Goal: Transaction & Acquisition: Purchase product/service

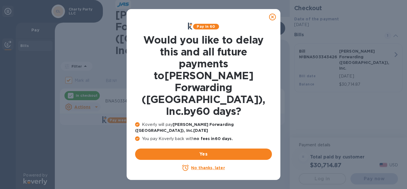
checkbox input "false"
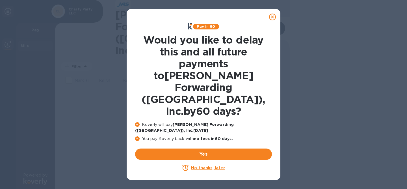
click at [205, 165] on u "No thanks, later" at bounding box center [208, 167] width 34 height 5
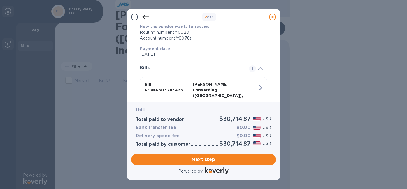
scroll to position [131, 0]
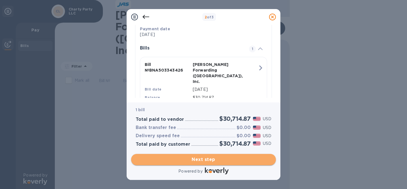
click at [207, 161] on span "Next step" at bounding box center [204, 159] width 136 height 7
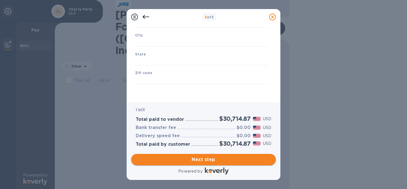
scroll to position [88, 0]
type input "United States"
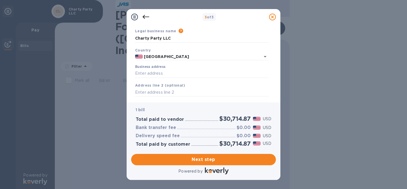
scroll to position [21, 0]
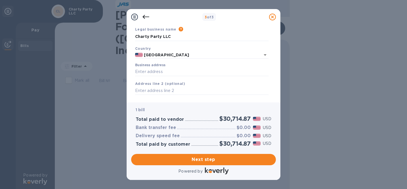
click at [168, 67] on div "Business address" at bounding box center [201, 69] width 133 height 13
click at [159, 72] on input "Business address" at bounding box center [201, 72] width 133 height 8
type input "4197 Loch Meade Point"
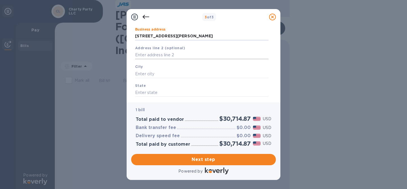
scroll to position [70, 0]
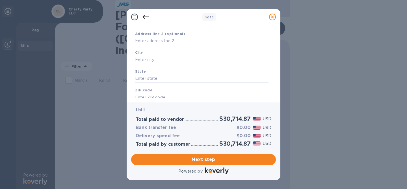
click at [162, 70] on div "State" at bounding box center [202, 75] width 138 height 19
click at [162, 63] on input "text" at bounding box center [201, 59] width 133 height 8
type input "M"
type input "Lakeland"
type input "TN"
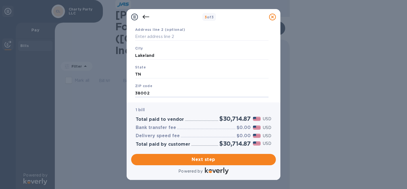
scroll to position [88, 0]
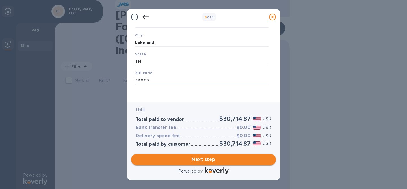
type input "38002"
click at [213, 159] on span "Next step" at bounding box center [204, 159] width 136 height 7
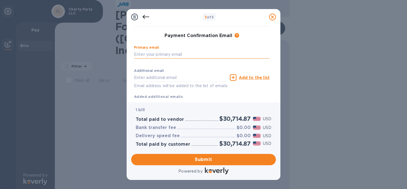
click at [170, 58] on input "text" at bounding box center [202, 54] width 136 height 8
type input "blake@veryspecialgames.com"
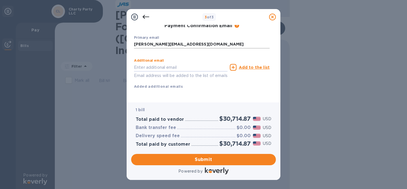
scroll to position [122, 0]
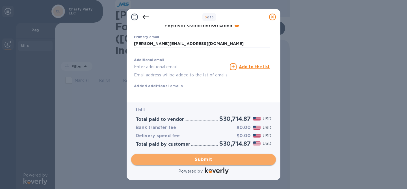
click at [206, 160] on span "Submit" at bounding box center [204, 159] width 136 height 7
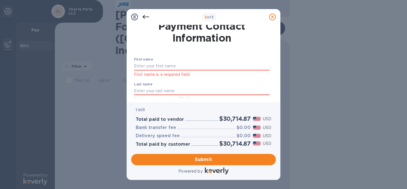
scroll to position [0, 0]
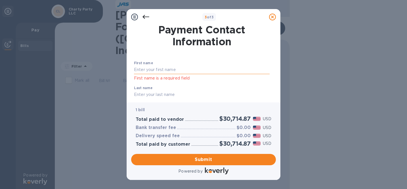
click at [140, 70] on input "text" at bounding box center [202, 70] width 136 height 8
type input "Blake"
click at [160, 92] on input "text" at bounding box center [202, 94] width 136 height 8
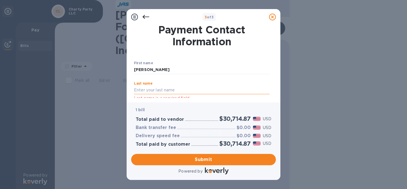
type input "McKenzie"
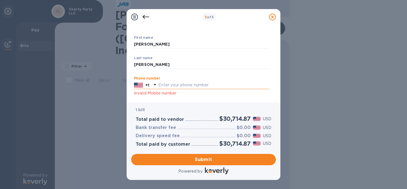
click at [178, 87] on input "text" at bounding box center [213, 85] width 111 height 8
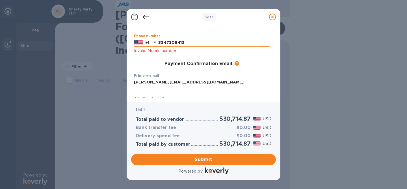
scroll to position [69, 0]
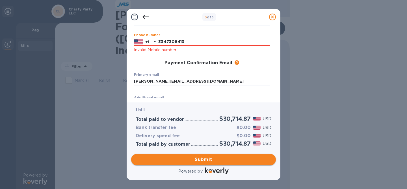
type input "3347308413"
click at [199, 159] on span "Submit" at bounding box center [204, 159] width 136 height 7
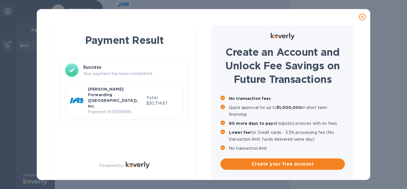
scroll to position [2, 0]
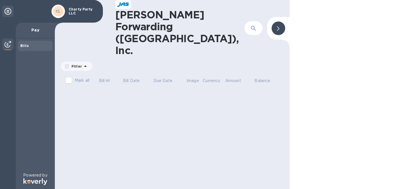
click at [34, 30] on p "Pay" at bounding box center [35, 30] width 30 height 6
click at [23, 46] on b "Bills" at bounding box center [24, 46] width 8 height 4
click at [7, 46] on img at bounding box center [8, 44] width 7 height 7
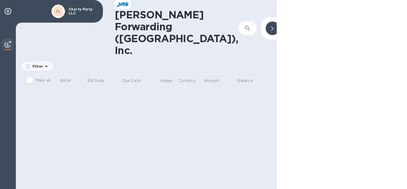
click at [263, 19] on div at bounding box center [272, 28] width 18 height 18
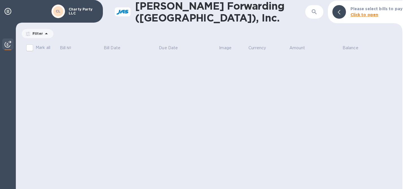
click at [370, 15] on b "Click to open" at bounding box center [364, 14] width 28 height 5
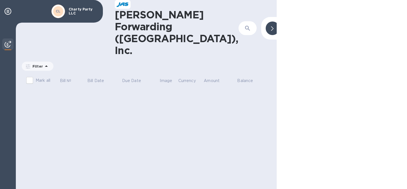
click at [59, 12] on b "CL" at bounding box center [58, 11] width 5 height 4
click at [270, 21] on div at bounding box center [273, 28] width 14 height 14
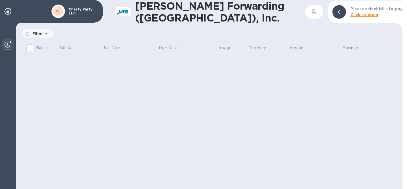
click at [31, 32] on p "Filter" at bounding box center [36, 33] width 13 height 5
click at [4, 12] on div at bounding box center [7, 11] width 11 height 11
click at [10, 9] on icon at bounding box center [8, 11] width 7 height 7
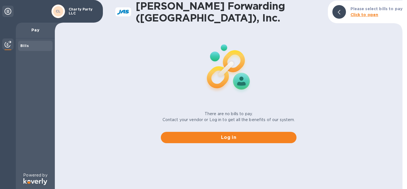
click at [372, 14] on b "Click to open" at bounding box center [364, 14] width 28 height 5
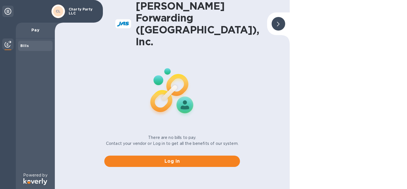
click at [56, 13] on b "CL" at bounding box center [58, 11] width 5 height 4
click at [0, 12] on div "[PERSON_NAME] Party LLC" at bounding box center [51, 11] width 103 height 23
click at [6, 12] on icon at bounding box center [8, 11] width 7 height 7
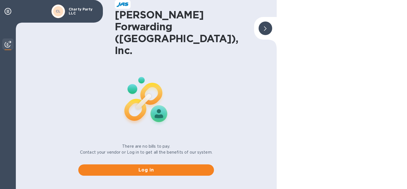
click at [271, 19] on div at bounding box center [265, 28] width 18 height 18
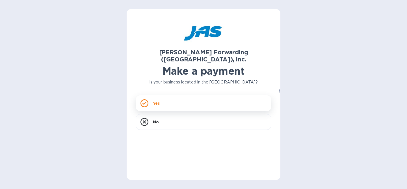
click at [176, 95] on div "Yes" at bounding box center [204, 103] width 136 height 16
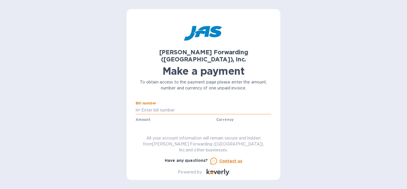
click at [172, 106] on input "text" at bounding box center [205, 110] width 131 height 8
paste input "BNA503373201"
type input "BNA503373201"
paste input "9,443.35"
type input "9,443.35"
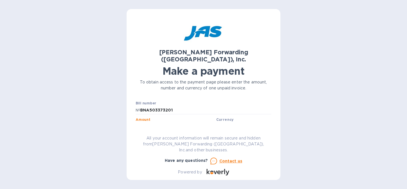
scroll to position [23, 0]
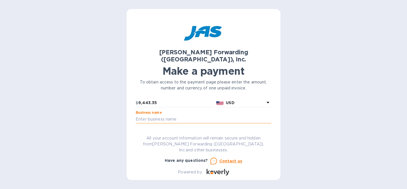
click at [163, 115] on input "text" at bounding box center [204, 119] width 136 height 8
type input "Charty Party, LLC"
click at [170, 131] on input "text" at bounding box center [204, 135] width 136 height 8
type input "CHAPARDOA"
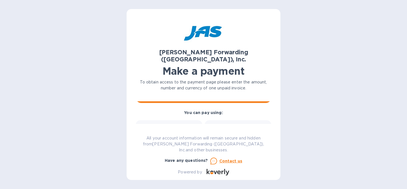
scroll to position [46, 0]
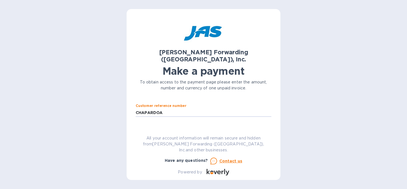
click at [194, 127] on span "Go to payment page" at bounding box center [203, 130] width 127 height 7
